Goal: Obtain resource: Download file/media

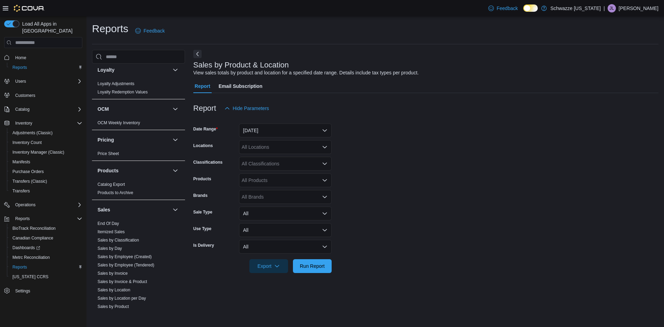
scroll to position [403, 0]
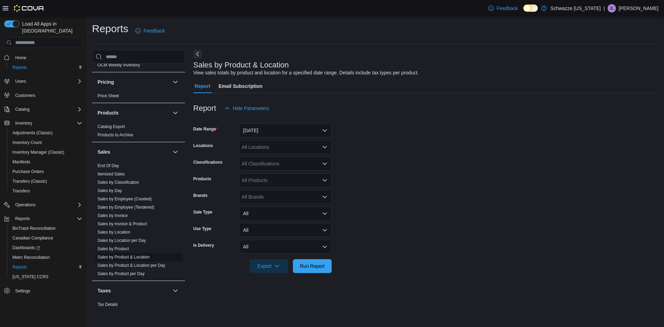
click at [133, 257] on link "Sales by Product & Location" at bounding box center [123, 256] width 52 height 5
click at [324, 130] on button "[DATE]" at bounding box center [285, 130] width 93 height 14
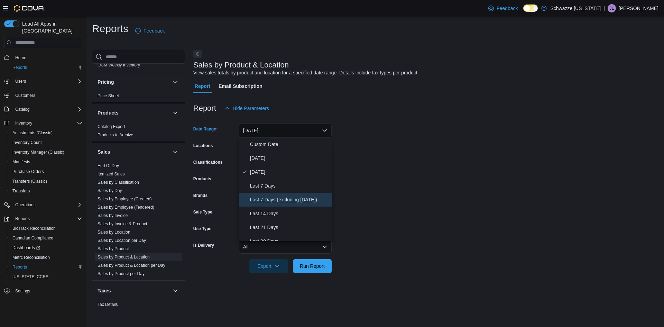
drag, startPoint x: 277, startPoint y: 198, endPoint x: 330, endPoint y: 200, distance: 52.9
click at [277, 198] on span "Last 7 Days (excluding [DATE])" at bounding box center [289, 199] width 79 height 8
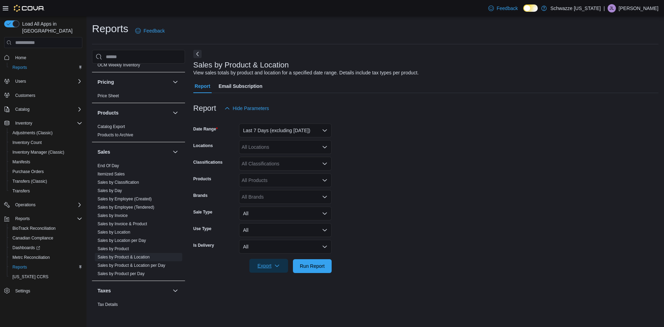
click at [255, 267] on span "Export" at bounding box center [268, 266] width 30 height 14
drag, startPoint x: 278, startPoint y: 276, endPoint x: 284, endPoint y: 276, distance: 5.9
click at [278, 277] on button "Export to Excel" at bounding box center [269, 280] width 39 height 14
click at [456, 187] on form "Date Range Last 7 Days (excluding [DATE]) Locations All Locations Classificatio…" at bounding box center [425, 194] width 465 height 158
